Goal: Information Seeking & Learning: Learn about a topic

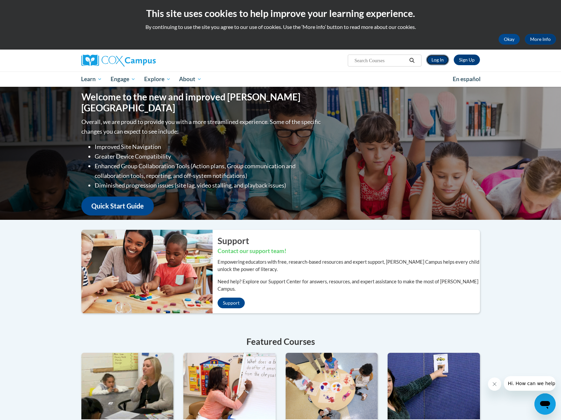
click at [442, 58] on link "Log In" at bounding box center [437, 59] width 23 height 11
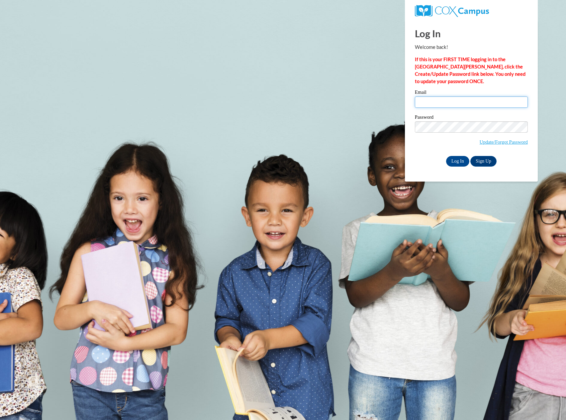
click at [436, 101] on input "Email" at bounding box center [471, 101] width 113 height 11
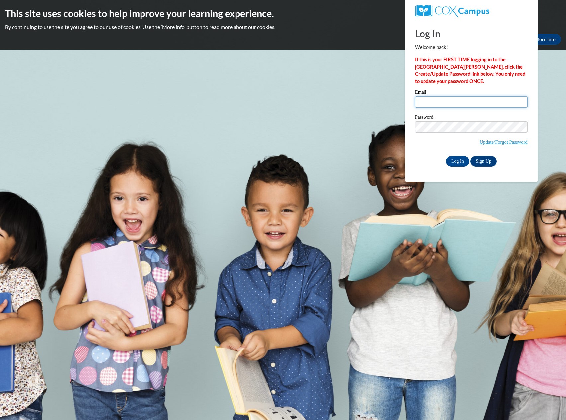
type input "ronnie@lametrochamber.com"
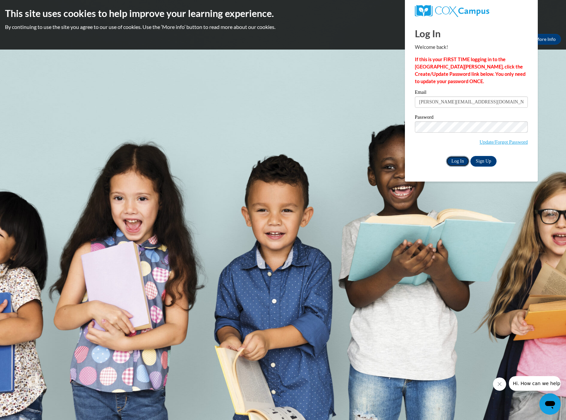
click at [456, 160] on input "Log In" at bounding box center [457, 161] width 23 height 11
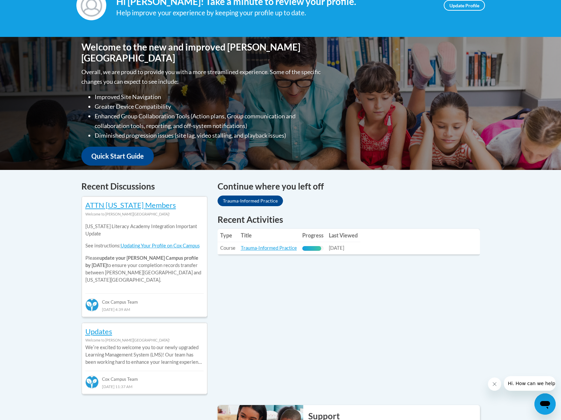
scroll to position [133, 0]
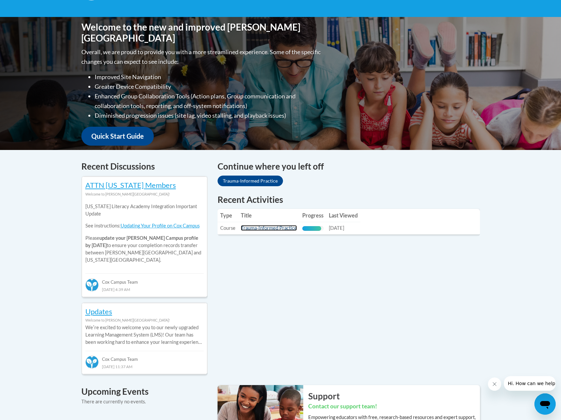
click at [268, 227] on link "Trauma-Informed Practice" at bounding box center [269, 228] width 56 height 6
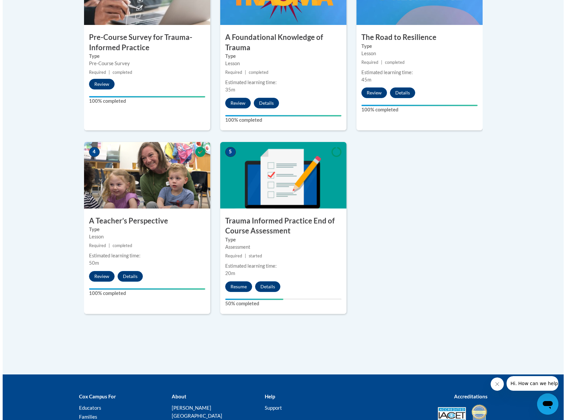
scroll to position [266, 0]
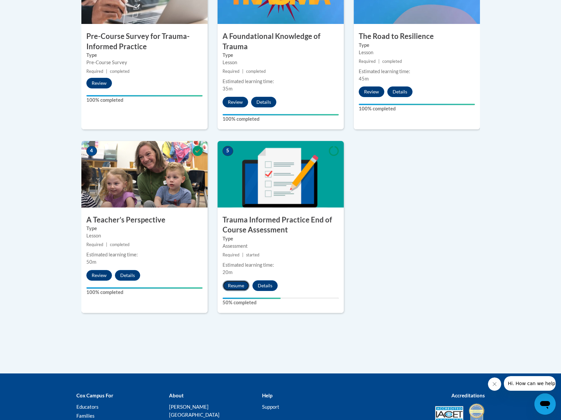
click at [234, 284] on button "Resume" at bounding box center [236, 285] width 27 height 11
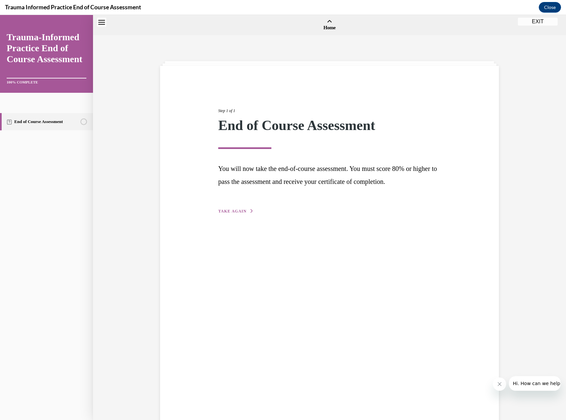
scroll to position [21, 0]
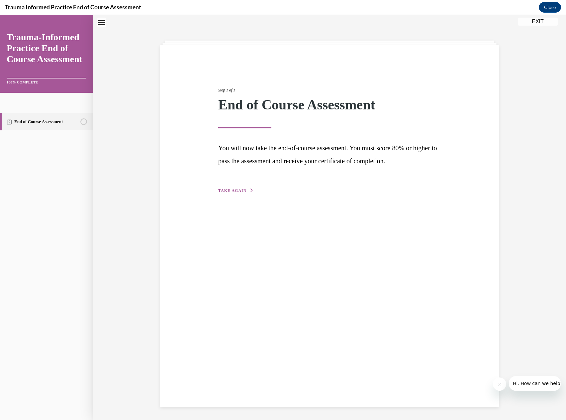
click at [55, 55] on link "Trauma-Informed Practice End of Course Assessment" at bounding box center [47, 48] width 80 height 33
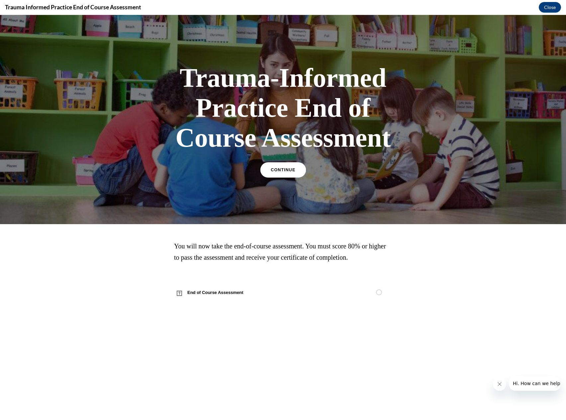
click at [291, 170] on span "CONTINUE" at bounding box center [283, 169] width 25 height 5
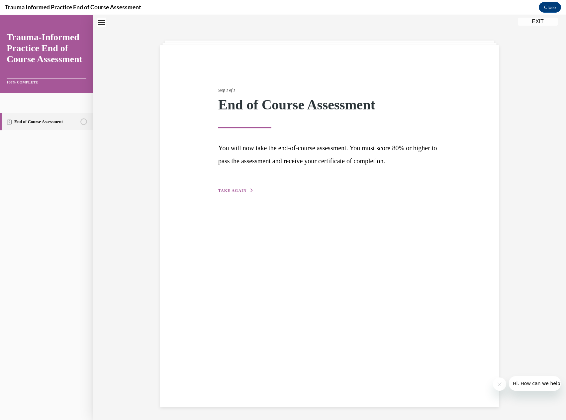
click at [233, 189] on span "TAKE AGAIN" at bounding box center [232, 190] width 28 height 5
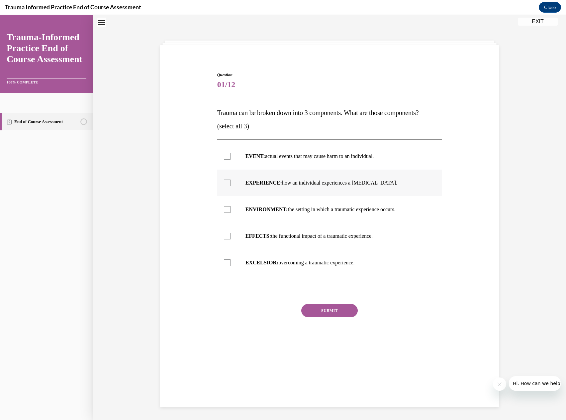
click at [226, 183] on div at bounding box center [227, 182] width 7 height 7
click at [226, 183] on input "EXPERIENCE: how an individual experiences a stressor." at bounding box center [227, 182] width 7 height 7
checkbox input "true"
click at [225, 157] on div at bounding box center [227, 156] width 7 height 7
click at [225, 157] on input "EVENT: actual events that may cause harm to an individual." at bounding box center [227, 156] width 7 height 7
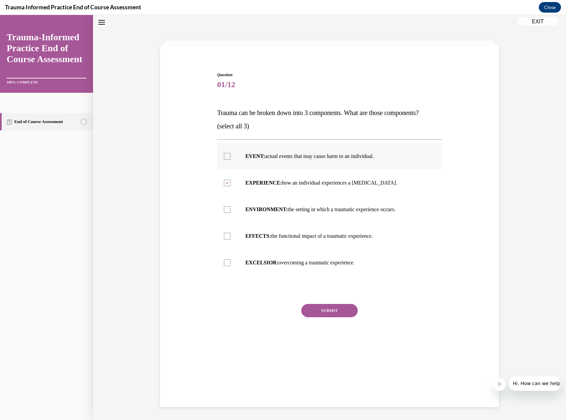
checkbox input "true"
click at [224, 210] on div at bounding box center [227, 209] width 7 height 7
click at [224, 210] on input "ENVIRONMENT: the setting in which a traumatic experience occurs." at bounding box center [227, 209] width 7 height 7
checkbox input "true"
click at [322, 311] on button "SUBMIT" at bounding box center [329, 310] width 56 height 13
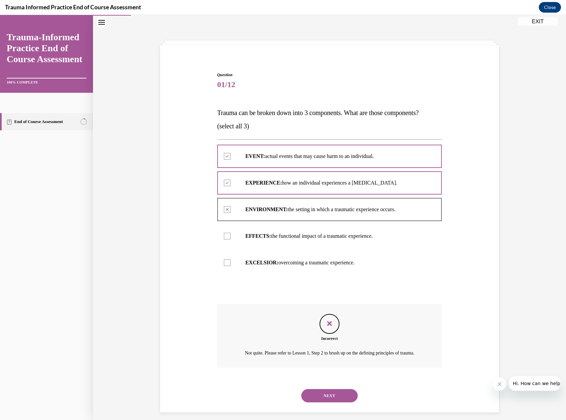
scroll to position [34, 0]
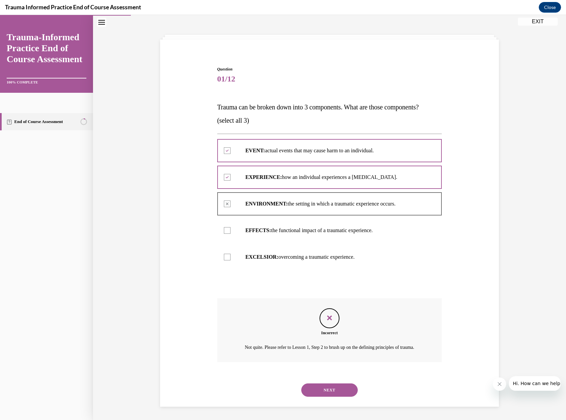
click at [329, 313] on icon "Feedback" at bounding box center [330, 318] width 10 height 10
click at [539, 20] on button "EXIT" at bounding box center [538, 22] width 40 height 8
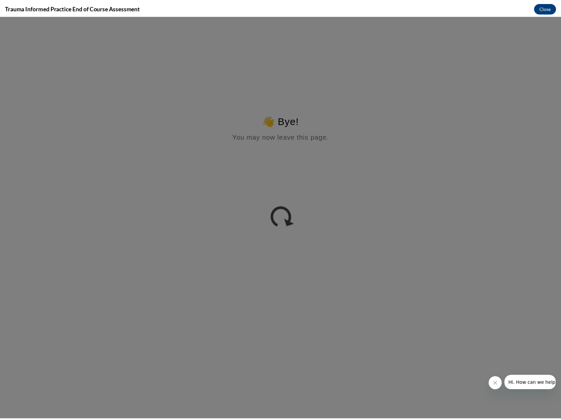
scroll to position [0, 0]
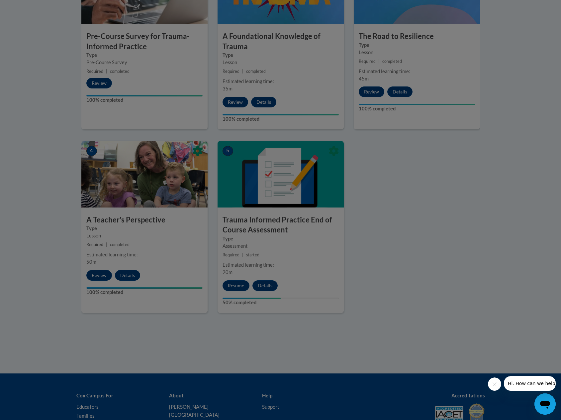
click at [265, 286] on div at bounding box center [280, 210] width 561 height 420
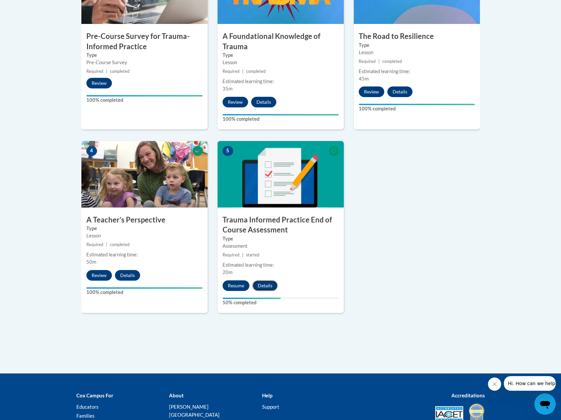
click at [266, 285] on button "Details" at bounding box center [264, 285] width 25 height 11
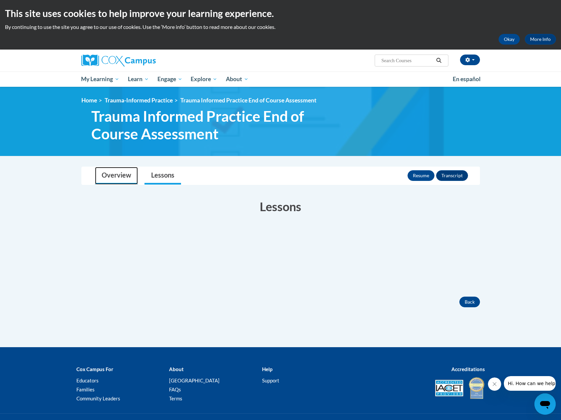
click at [114, 177] on link "Overview" at bounding box center [116, 176] width 43 height 18
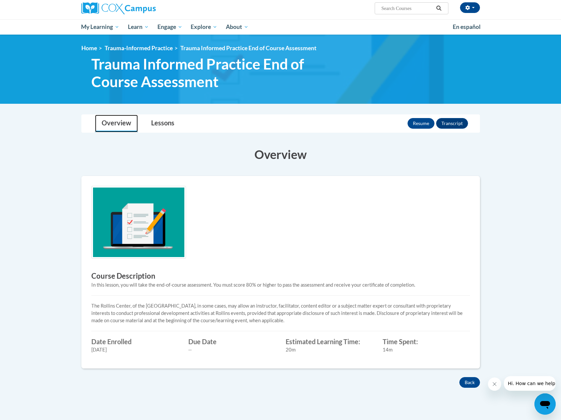
scroll to position [33, 0]
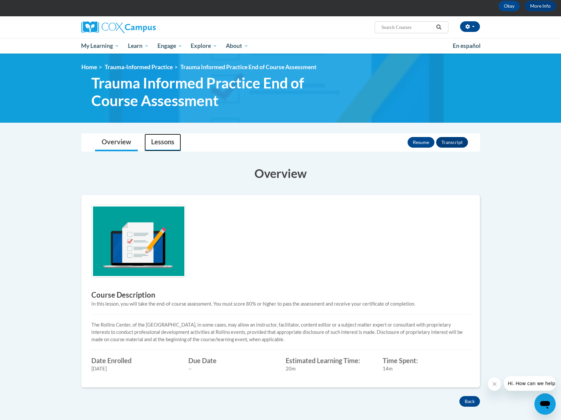
click at [161, 140] on link "Lessons" at bounding box center [163, 143] width 37 height 18
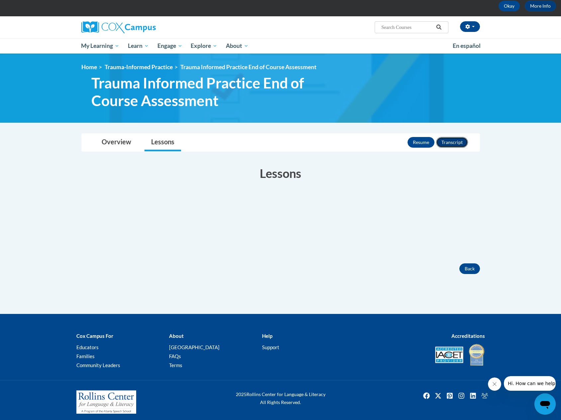
click at [448, 142] on button "Transcript" at bounding box center [452, 142] width 32 height 11
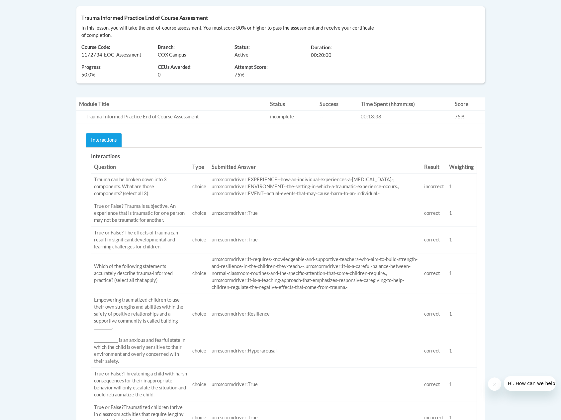
scroll to position [133, 0]
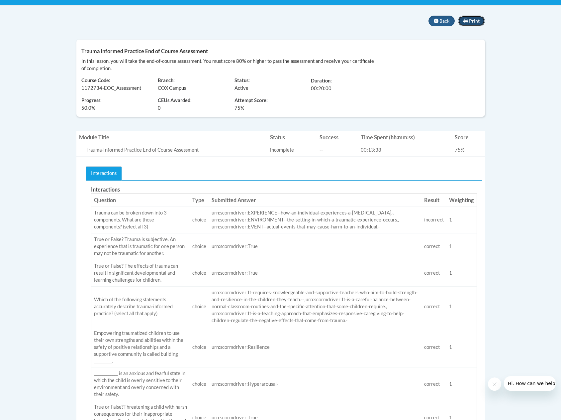
click at [470, 20] on span "Print" at bounding box center [474, 21] width 11 height 6
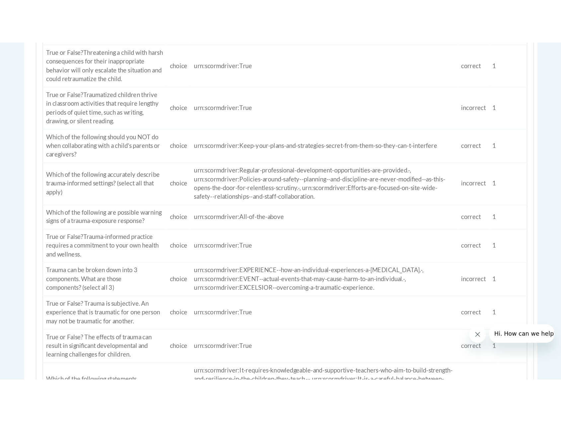
scroll to position [565, 0]
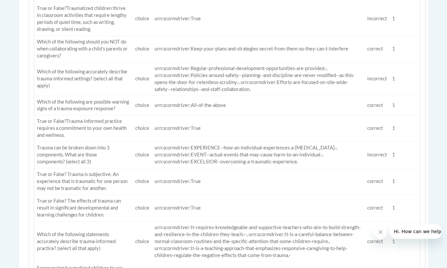
drag, startPoint x: 297, startPoint y: 100, endPoint x: 313, endPoint y: 99, distance: 15.6
click at [310, 100] on td "urn:scormdriver:All-of-the-above" at bounding box center [258, 106] width 213 height 20
click at [379, 78] on td "incorrect" at bounding box center [376, 79] width 25 height 34
drag, startPoint x: 393, startPoint y: 80, endPoint x: 358, endPoint y: 82, distance: 35.3
click at [358, 82] on tr "Which of the following accurately describe trauma-informed settings? (select al…" at bounding box center [227, 79] width 386 height 34
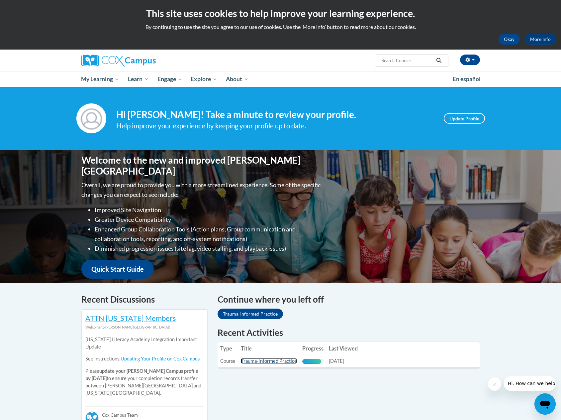
click at [275, 361] on link "Trauma-Informed Practice" at bounding box center [269, 361] width 56 height 6
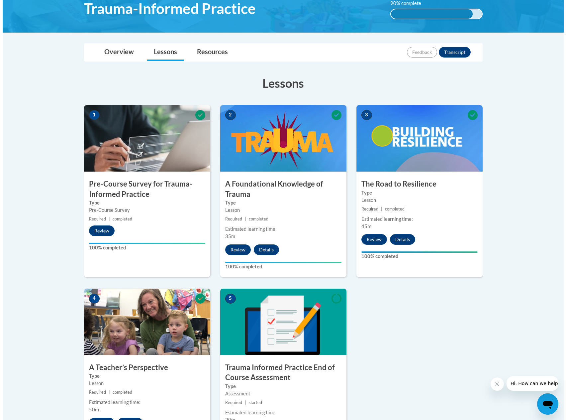
scroll to position [166, 0]
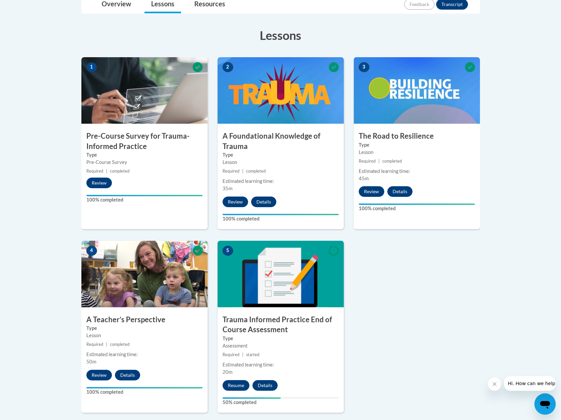
click at [270, 315] on h3 "Trauma Informed Practice End of Course Assessment" at bounding box center [281, 324] width 126 height 21
click at [243, 381] on button "Resume" at bounding box center [236, 385] width 27 height 11
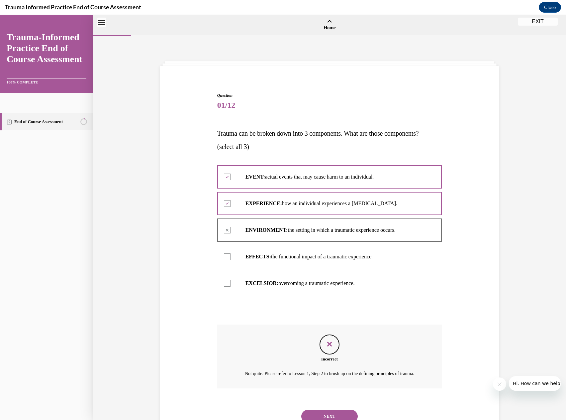
scroll to position [21, 0]
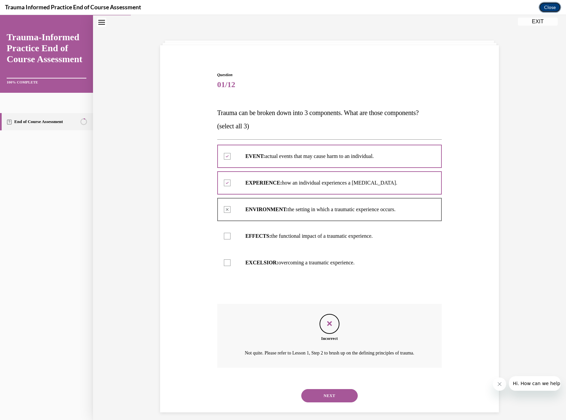
click at [553, 9] on button "Close" at bounding box center [550, 7] width 22 height 11
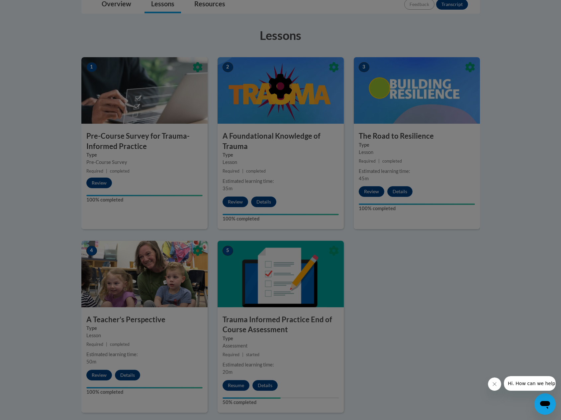
click at [239, 385] on div at bounding box center [280, 210] width 561 height 420
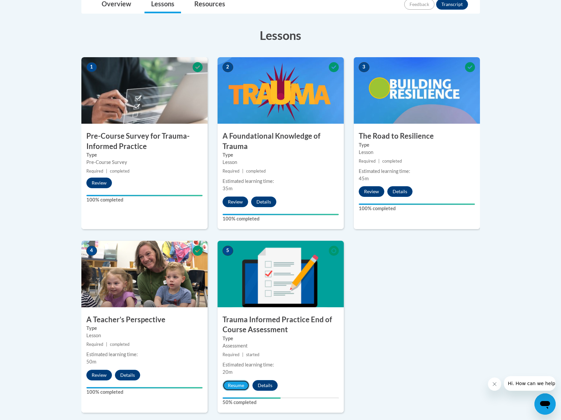
click at [239, 385] on button "Resume" at bounding box center [236, 385] width 27 height 11
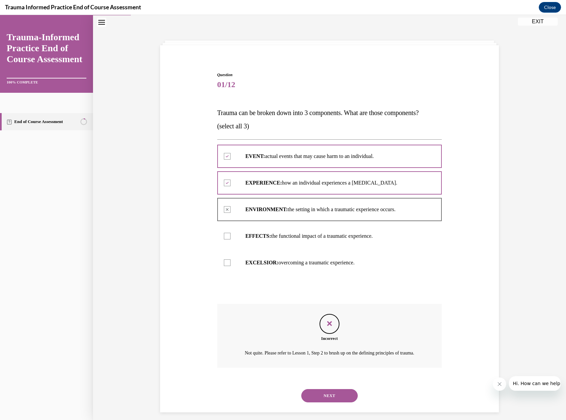
click at [322, 402] on button "NEXT" at bounding box center [329, 395] width 56 height 13
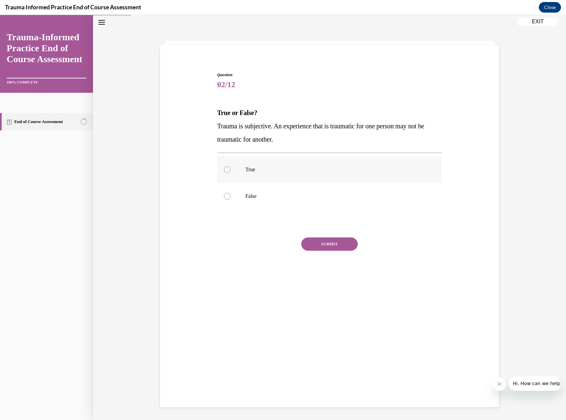
click at [226, 168] on div at bounding box center [227, 169] width 7 height 7
click at [226, 168] on input "True" at bounding box center [227, 169] width 7 height 7
radio input "true"
click at [331, 245] on button "SUBMIT" at bounding box center [329, 243] width 56 height 13
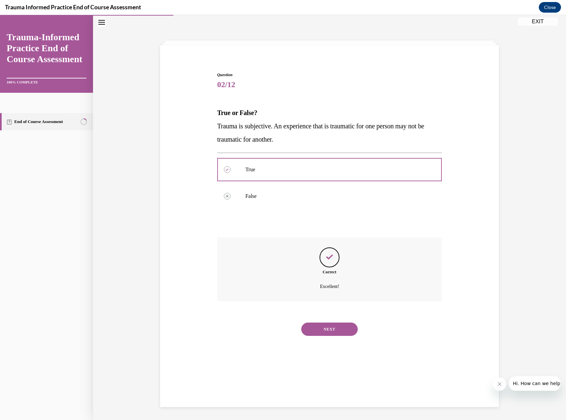
scroll to position [21, 0]
click at [326, 332] on button "NEXT" at bounding box center [329, 328] width 56 height 13
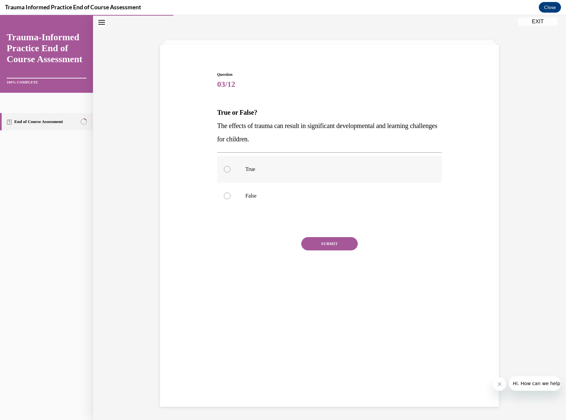
click at [224, 168] on div at bounding box center [227, 169] width 7 height 7
click at [224, 168] on input "True" at bounding box center [227, 169] width 7 height 7
radio input "true"
click at [322, 245] on button "SUBMIT" at bounding box center [329, 243] width 56 height 13
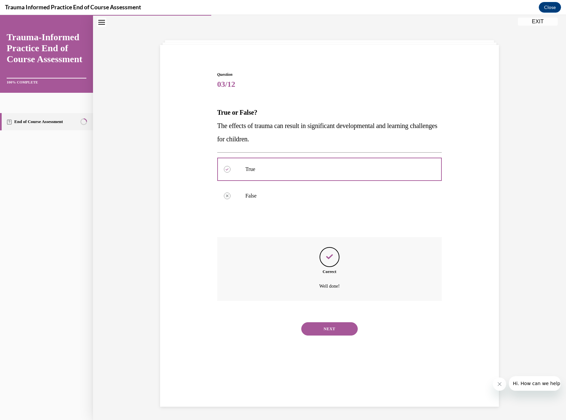
click at [323, 332] on button "NEXT" at bounding box center [329, 328] width 56 height 13
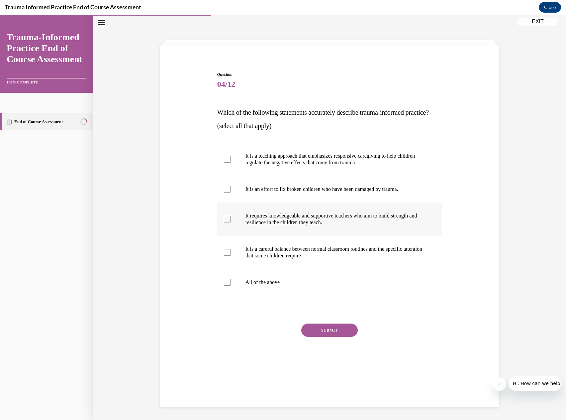
click at [224, 222] on div at bounding box center [227, 219] width 7 height 7
click at [224, 222] on input "It requires knowledgeable and supportive teachers who aim to build strength and…" at bounding box center [227, 219] width 7 height 7
checkbox input "true"
click at [226, 255] on div at bounding box center [227, 252] width 7 height 7
click at [226, 255] on input "It is a careful balance between normal classroom routines and the specific atte…" at bounding box center [227, 252] width 7 height 7
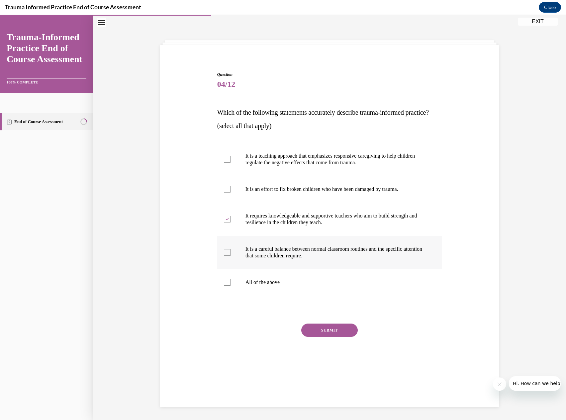
checkbox input "true"
click at [227, 162] on div at bounding box center [227, 159] width 7 height 7
click at [227, 162] on input "It is a teaching approach that emphasizes responsive caregiving to help childre…" at bounding box center [227, 159] width 7 height 7
checkbox input "true"
click at [320, 337] on button "SUBMIT" at bounding box center [329, 329] width 56 height 13
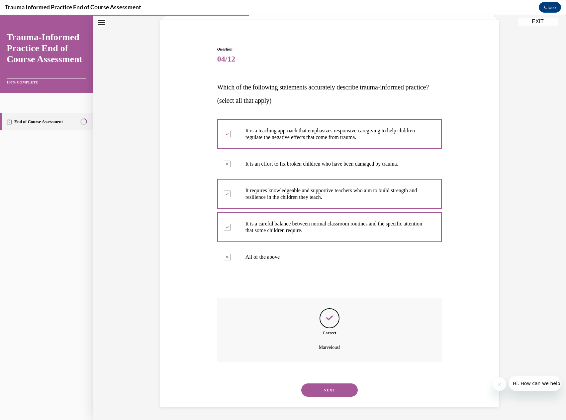
scroll to position [59, 0]
click at [329, 397] on div "NEXT" at bounding box center [329, 389] width 225 height 27
click at [330, 388] on button "NEXT" at bounding box center [329, 389] width 56 height 13
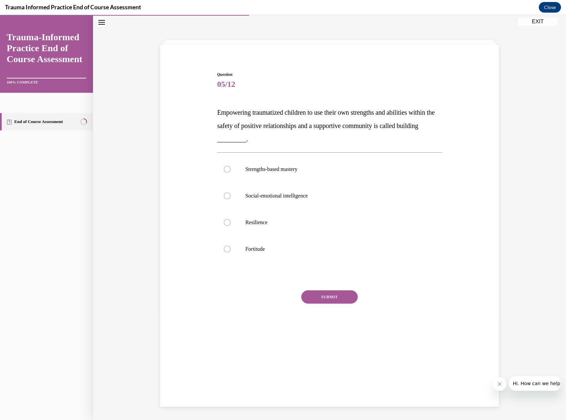
scroll to position [21, 0]
click at [226, 223] on div at bounding box center [227, 222] width 7 height 7
click at [226, 223] on input "Resilience" at bounding box center [227, 222] width 7 height 7
radio input "true"
click at [320, 299] on button "SUBMIT" at bounding box center [329, 296] width 56 height 13
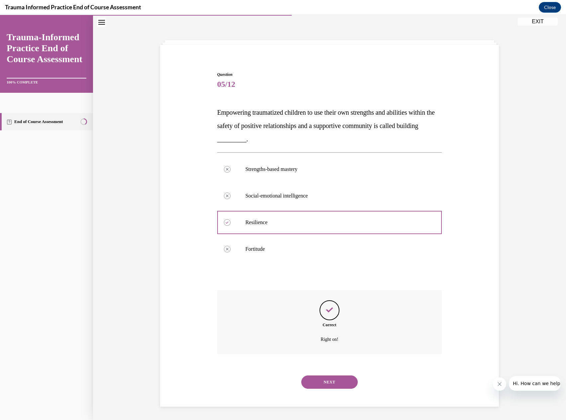
click at [327, 383] on button "NEXT" at bounding box center [329, 381] width 56 height 13
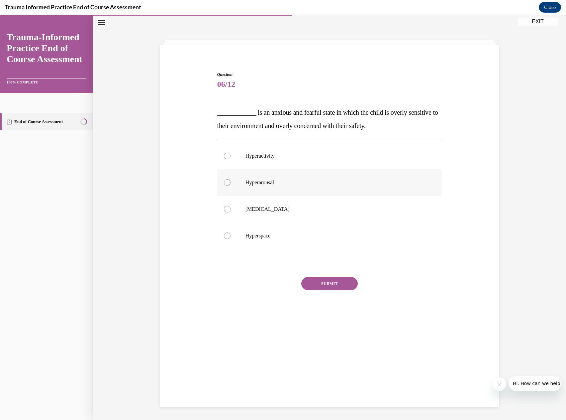
click at [225, 182] on div at bounding box center [227, 182] width 7 height 7
click at [225, 182] on input "Hyperarousal" at bounding box center [227, 182] width 7 height 7
radio input "true"
click at [321, 284] on button "SUBMIT" at bounding box center [329, 283] width 56 height 13
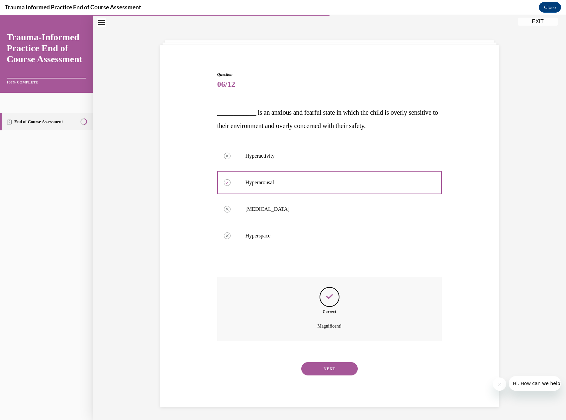
click at [321, 371] on button "NEXT" at bounding box center [329, 368] width 56 height 13
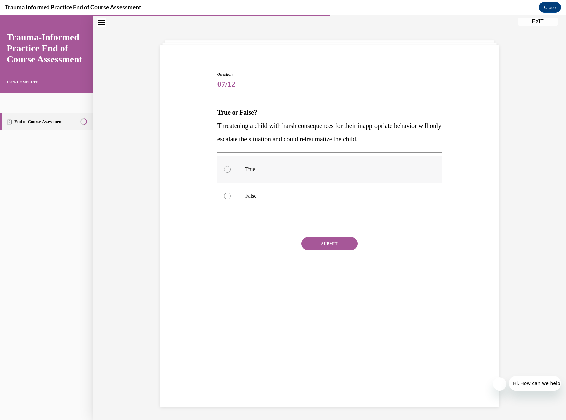
click at [225, 169] on div at bounding box center [227, 169] width 7 height 7
click at [225, 169] on input "True" at bounding box center [227, 169] width 7 height 7
radio input "true"
click at [322, 243] on button "SUBMIT" at bounding box center [329, 243] width 56 height 13
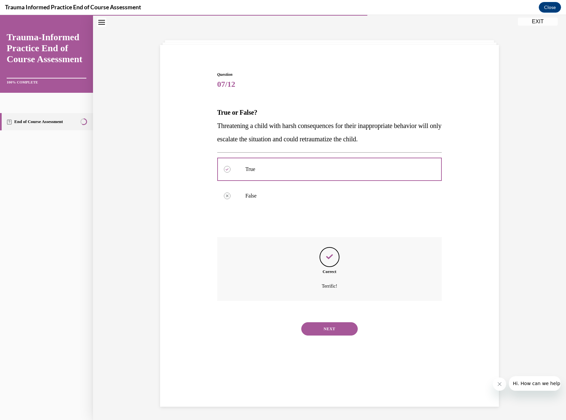
click at [338, 331] on button "NEXT" at bounding box center [329, 328] width 56 height 13
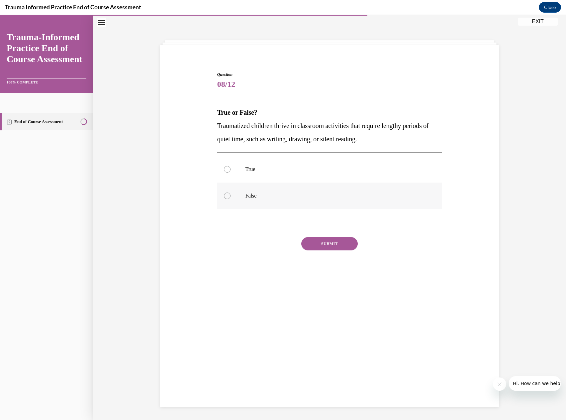
click at [226, 195] on div at bounding box center [227, 195] width 7 height 7
click at [226, 195] on input "False" at bounding box center [227, 195] width 7 height 7
radio input "true"
click at [331, 247] on button "SUBMIT" at bounding box center [329, 243] width 56 height 13
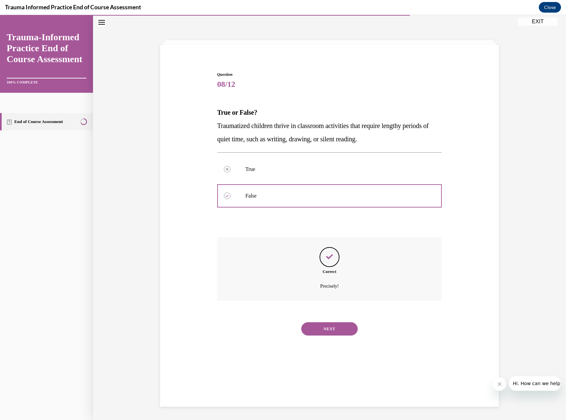
click at [325, 331] on button "NEXT" at bounding box center [329, 328] width 56 height 13
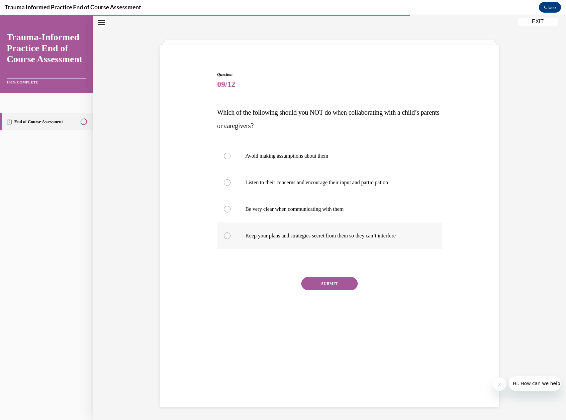
click at [224, 236] on div at bounding box center [227, 235] width 7 height 7
click at [224, 236] on input "Keep your plans and strategies secret from them so they can’t interfere" at bounding box center [227, 235] width 7 height 7
radio input "true"
click at [332, 283] on button "SUBMIT" at bounding box center [329, 283] width 56 height 13
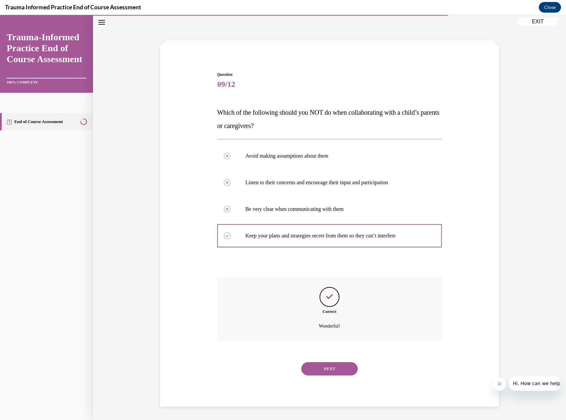
click at [326, 367] on button "NEXT" at bounding box center [329, 368] width 56 height 13
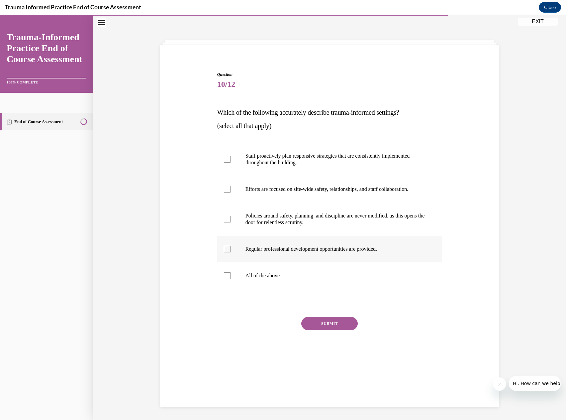
click at [224, 250] on div at bounding box center [227, 249] width 7 height 7
click at [224, 250] on input "Regular professional development opportunities are provided." at bounding box center [227, 249] width 7 height 7
checkbox input "true"
click at [226, 219] on div at bounding box center [227, 219] width 7 height 7
click at [226, 219] on input "Policies around safety, planning, and discipline are never modified, as this op…" at bounding box center [227, 219] width 7 height 7
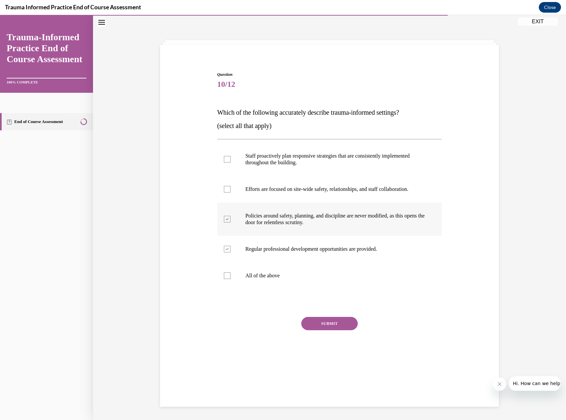
click at [226, 219] on icon at bounding box center [227, 219] width 3 height 2
click at [226, 219] on input "Policies around safety, planning, and discipline are never modified, as this op…" at bounding box center [227, 219] width 7 height 7
click at [226, 219] on div at bounding box center [227, 219] width 7 height 7
click at [226, 219] on input "Policies around safety, planning, and discipline are never modified, as this op…" at bounding box center [227, 219] width 7 height 7
checkbox input "true"
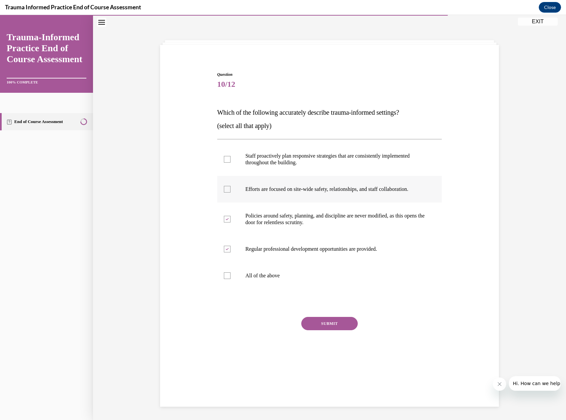
click at [226, 190] on div at bounding box center [227, 189] width 7 height 7
click at [226, 190] on input "Efforts are focused on site-wide safety, relationships, and staff collaboration." at bounding box center [227, 189] width 7 height 7
checkbox input "true"
click at [338, 324] on button "SUBMIT" at bounding box center [329, 323] width 56 height 13
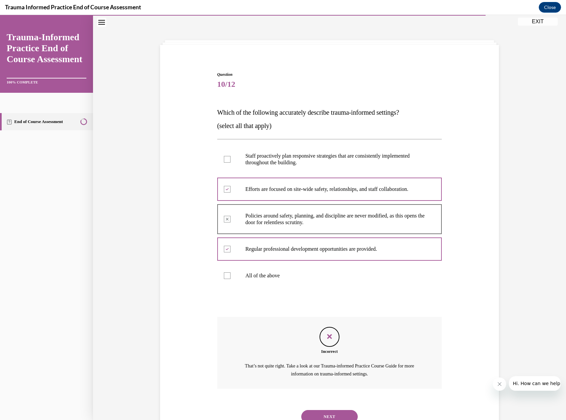
scroll to position [48, 0]
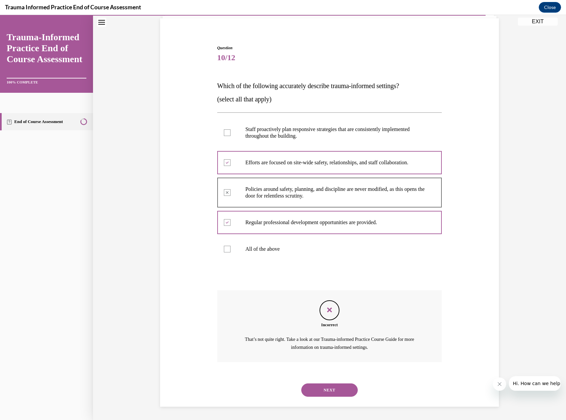
click at [318, 388] on button "NEXT" at bounding box center [329, 389] width 56 height 13
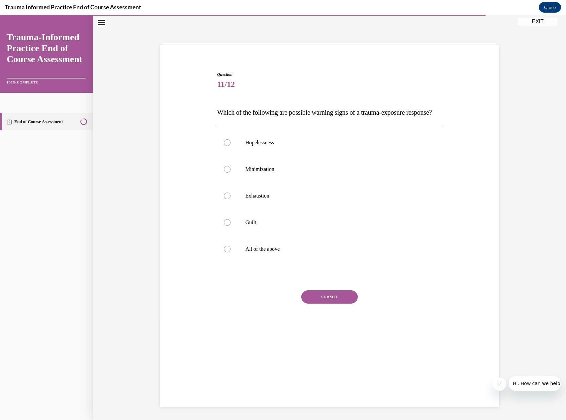
scroll to position [21, 0]
click at [224, 252] on div at bounding box center [227, 249] width 7 height 7
click at [224, 252] on input "All of the above" at bounding box center [227, 249] width 7 height 7
radio input "true"
click at [325, 303] on button "SUBMIT" at bounding box center [329, 296] width 56 height 13
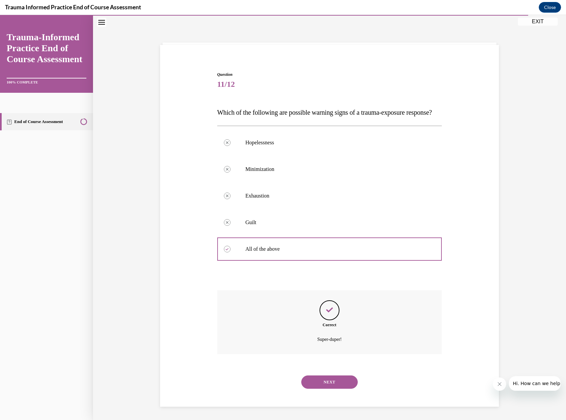
scroll to position [26, 0]
click at [329, 388] on button "NEXT" at bounding box center [329, 381] width 56 height 13
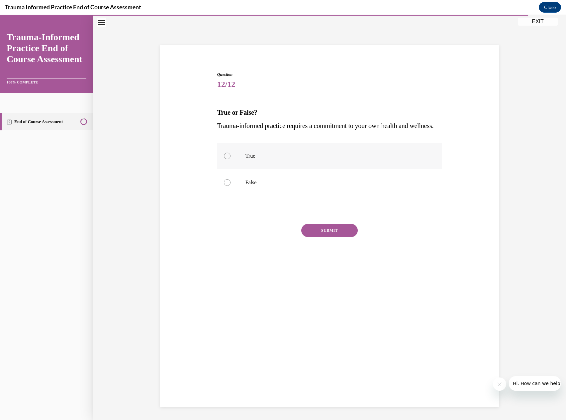
click at [225, 159] on div at bounding box center [227, 155] width 7 height 7
click at [225, 159] on input "True" at bounding box center [227, 155] width 7 height 7
radio input "true"
click at [316, 237] on button "SUBMIT" at bounding box center [329, 230] width 56 height 13
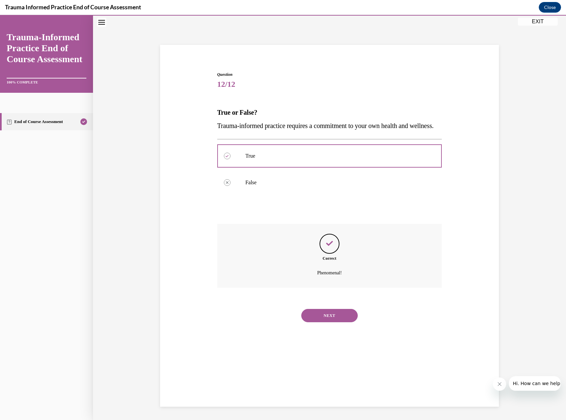
click at [317, 322] on button "NEXT" at bounding box center [329, 315] width 56 height 13
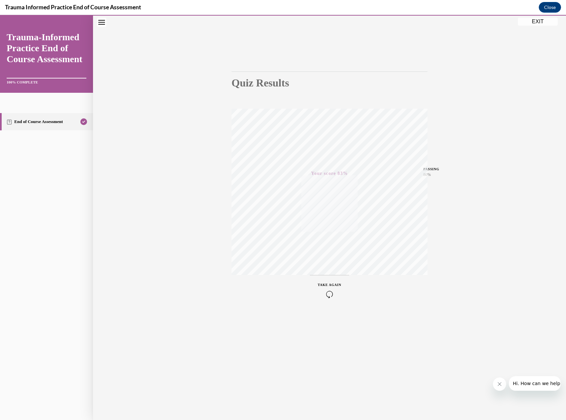
click at [537, 22] on button "EXIT" at bounding box center [538, 22] width 40 height 8
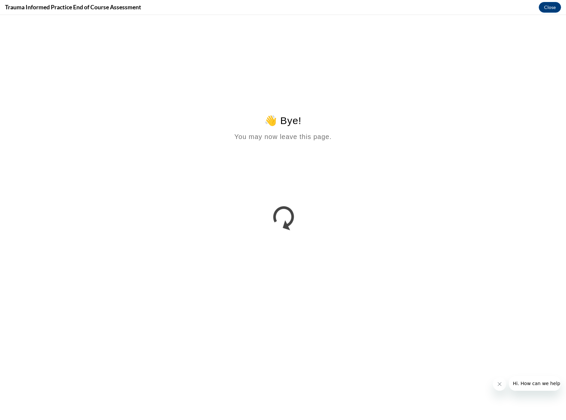
scroll to position [0, 0]
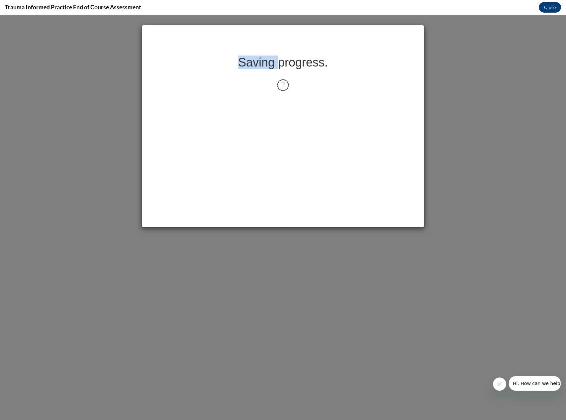
click at [537, 22] on div "Saving progress." at bounding box center [283, 217] width 566 height 405
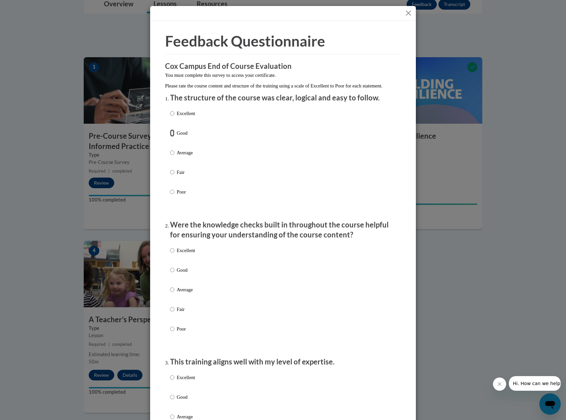
click at [170, 137] on input "Good" at bounding box center [172, 132] width 4 height 7
radio input "true"
click at [172, 279] on label "Good" at bounding box center [182, 275] width 25 height 18
click at [172, 273] on input "Good" at bounding box center [172, 269] width 4 height 7
radio input "true"
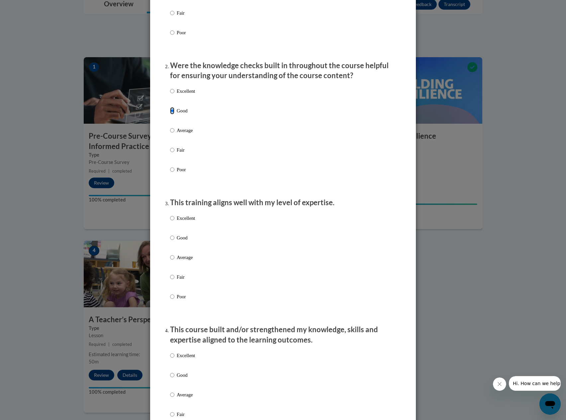
scroll to position [166, 0]
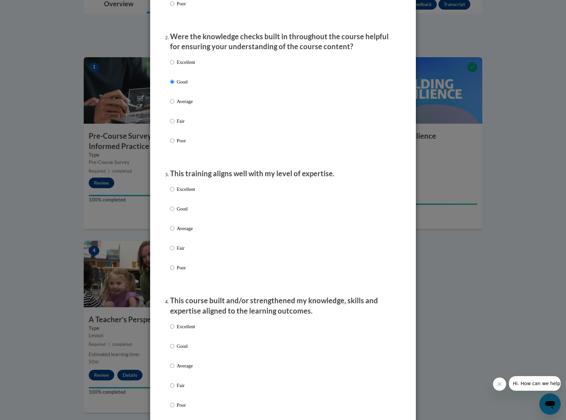
scroll to position [199, 0]
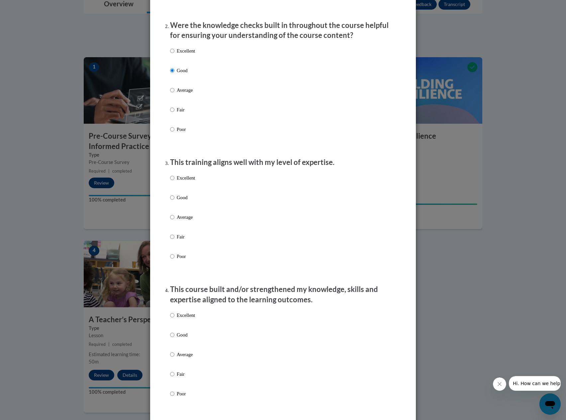
click at [170, 201] on input "Good" at bounding box center [172, 197] width 4 height 7
radio input "true"
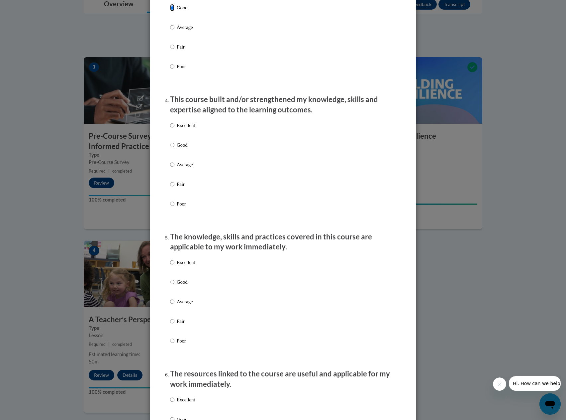
scroll to position [399, 0]
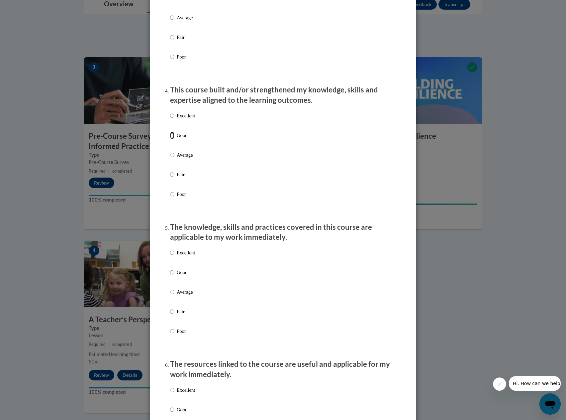
click at [170, 139] on input "Good" at bounding box center [172, 135] width 4 height 7
radio input "true"
click at [171, 276] on input "Good" at bounding box center [172, 271] width 4 height 7
radio input "true"
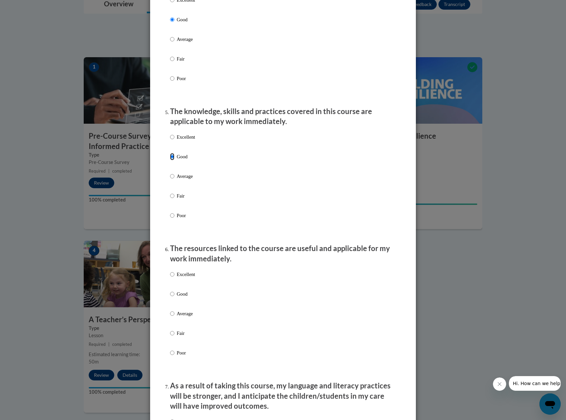
scroll to position [598, 0]
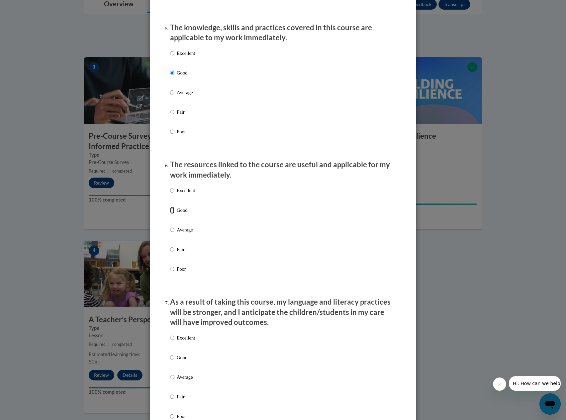
click at [170, 214] on input "Good" at bounding box center [172, 209] width 4 height 7
radio input "true"
click at [170, 361] on input "Good" at bounding box center [172, 356] width 4 height 7
radio input "true"
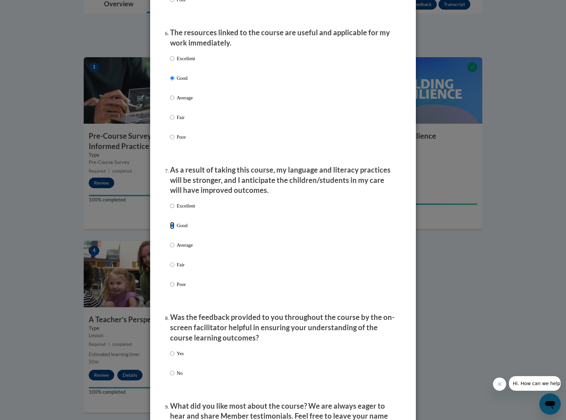
scroll to position [731, 0]
click at [170, 356] on input "Yes" at bounding box center [172, 352] width 4 height 7
radio input "true"
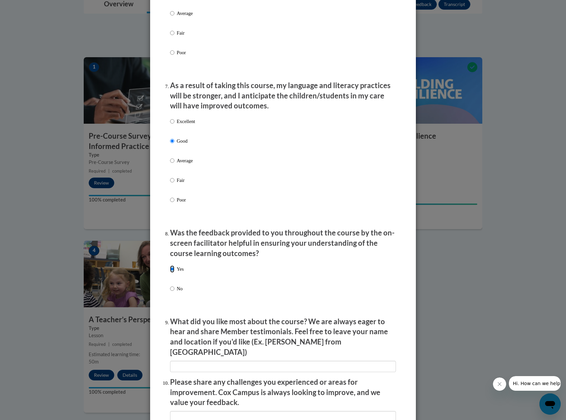
scroll to position [930, 0]
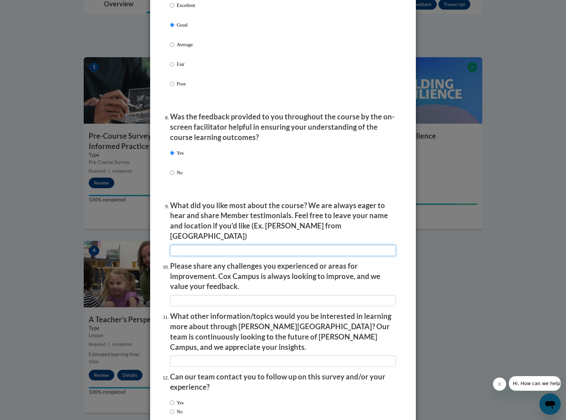
click at [222, 245] on input "textbox" at bounding box center [283, 250] width 226 height 11
type input "Allowing me to take it again. I have high anxiety when testing."
drag, startPoint x: 304, startPoint y: 244, endPoint x: 167, endPoint y: 242, distance: 137.2
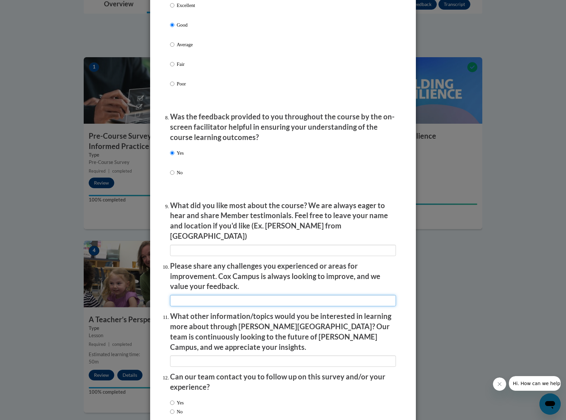
click at [199, 296] on input "textbox" at bounding box center [283, 300] width 226 height 11
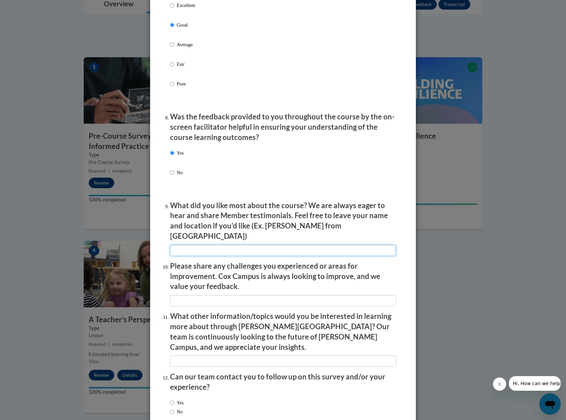
drag, startPoint x: 199, startPoint y: 296, endPoint x: 192, endPoint y: 242, distance: 53.9
click at [192, 245] on input "textbox" at bounding box center [283, 250] width 226 height 11
paste input "Allowing me to take it again. I have high anxiety when testing."
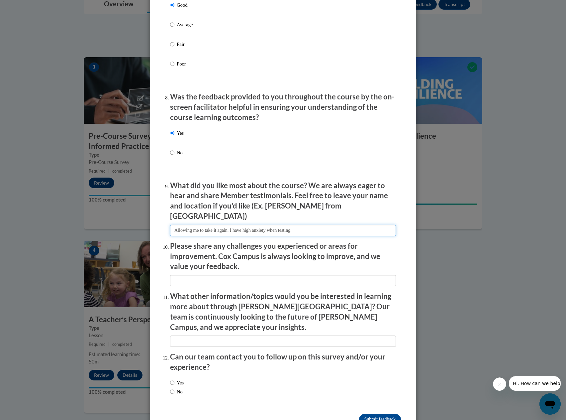
scroll to position [961, 0]
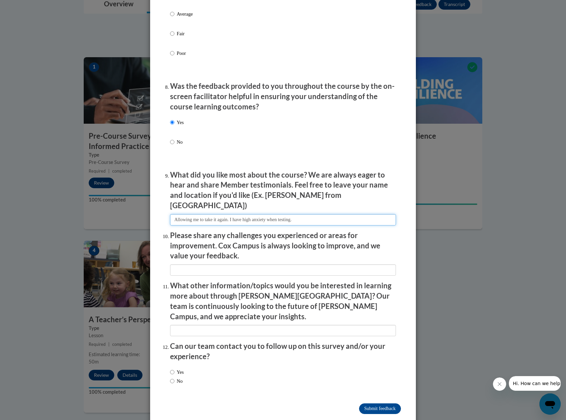
type input "Allowing me to take it again. I have high anxiety when testing."
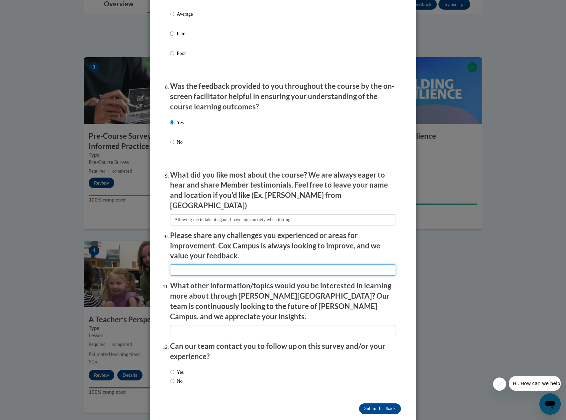
click at [210, 264] on input "textbox" at bounding box center [283, 269] width 226 height 11
type input "N/A"
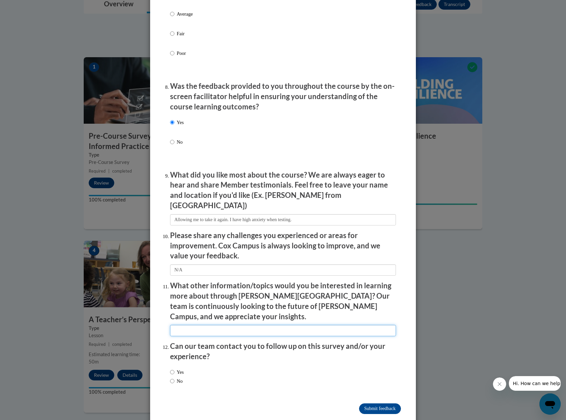
click at [200, 325] on input "textbox" at bounding box center [283, 330] width 226 height 11
type input "N/A"
click at [170, 377] on input "No" at bounding box center [172, 380] width 4 height 7
radio input "true"
click at [377, 403] on input "Submit feedback" at bounding box center [380, 408] width 42 height 11
